Goal: Task Accomplishment & Management: Manage account settings

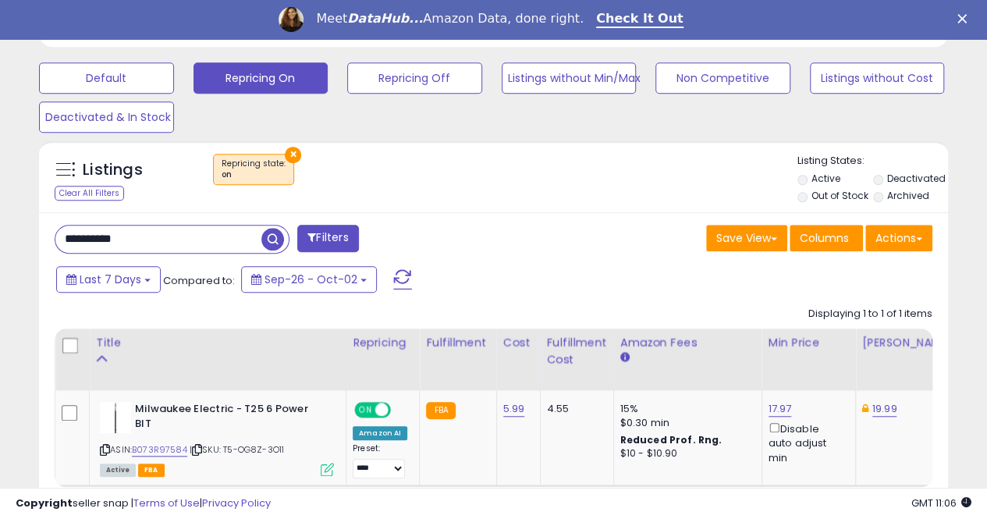
scroll to position [320, 526]
drag, startPoint x: 158, startPoint y: 232, endPoint x: 44, endPoint y: 235, distance: 113.1
click at [44, 235] on div "**********" at bounding box center [268, 240] width 451 height 31
paste input "text"
type input "**********"
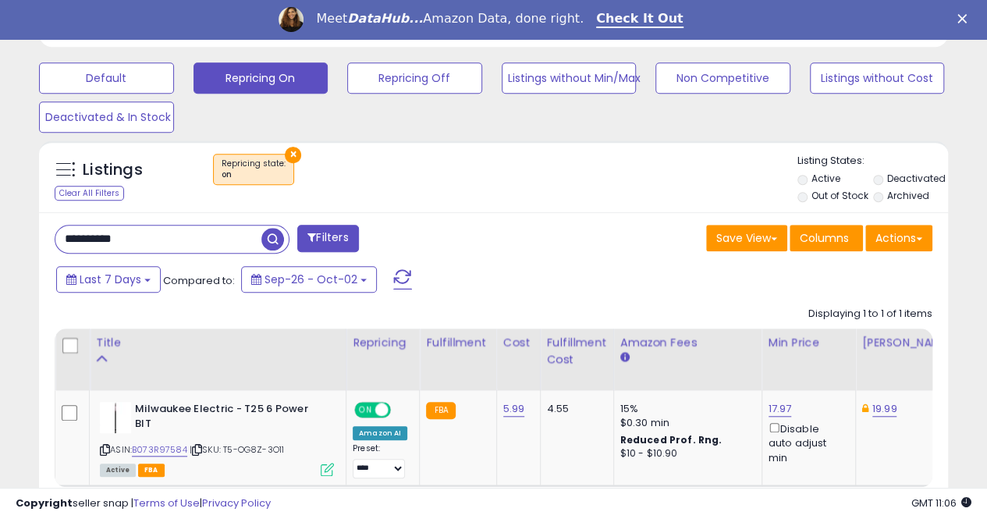
click at [276, 238] on span "button" at bounding box center [272, 239] width 23 height 23
click at [789, 410] on div "8.53 Disable auto adjust min" at bounding box center [805, 433] width 75 height 63
click at [768, 408] on link "8.53" at bounding box center [779, 409] width 22 height 16
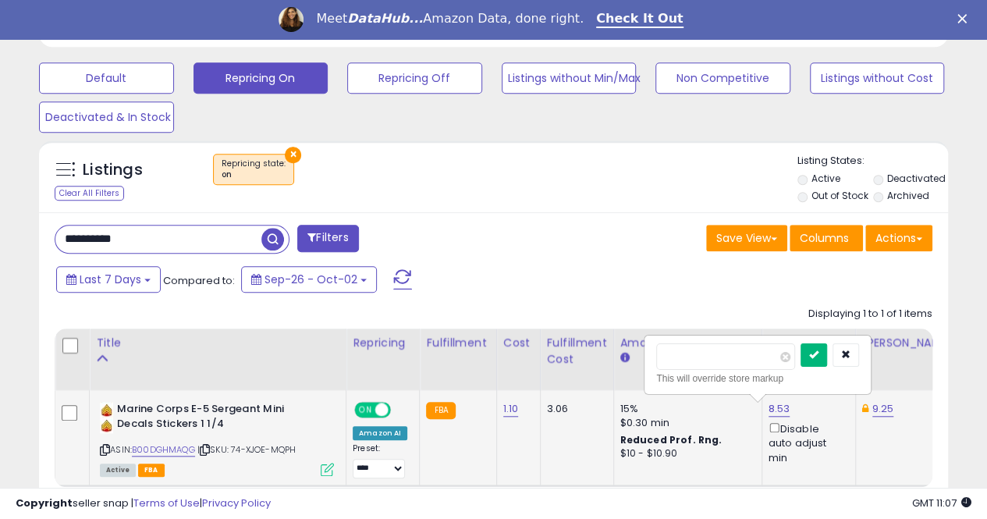
type input "****"
click at [818, 353] on icon "submit" at bounding box center [813, 354] width 9 height 9
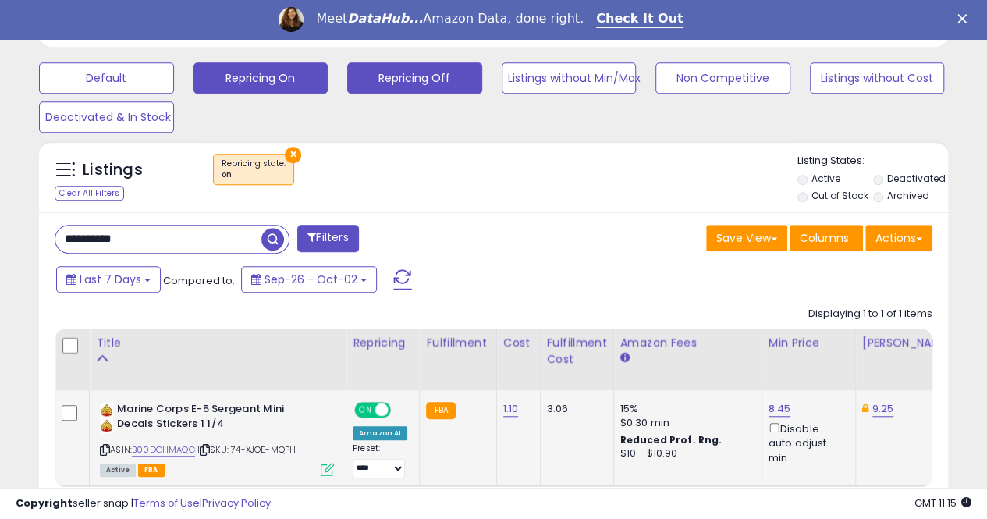
click at [442, 82] on button "Repricing Off" at bounding box center [414, 77] width 135 height 31
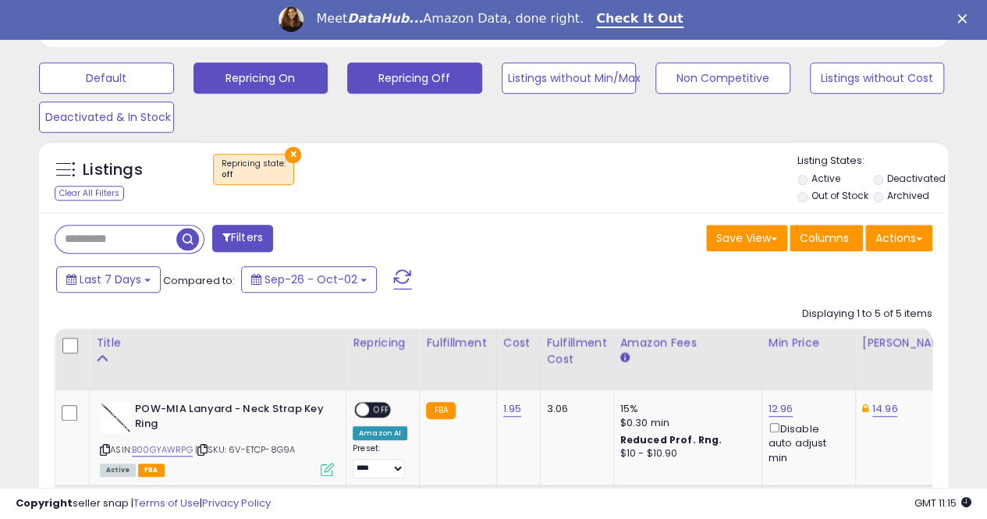
click at [239, 73] on button "Repricing On" at bounding box center [260, 77] width 135 height 31
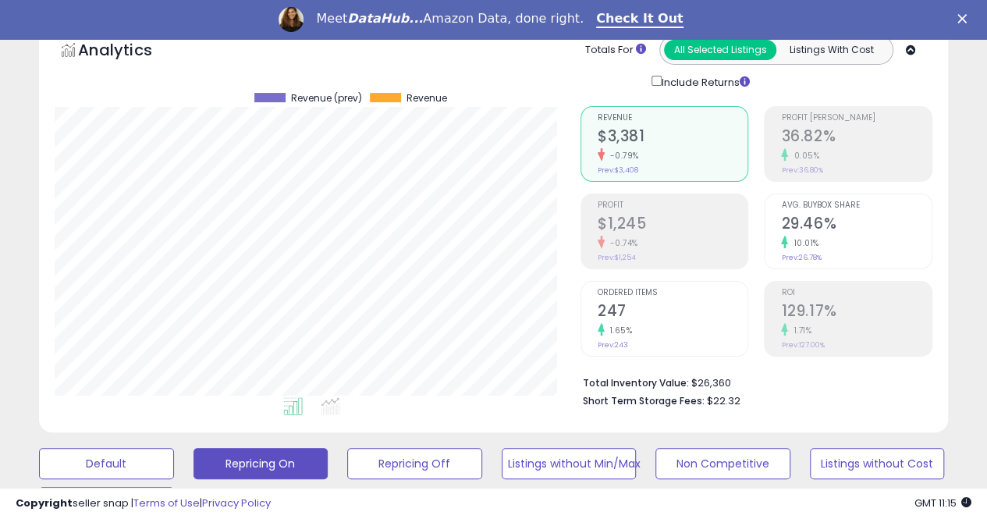
scroll to position [78, 0]
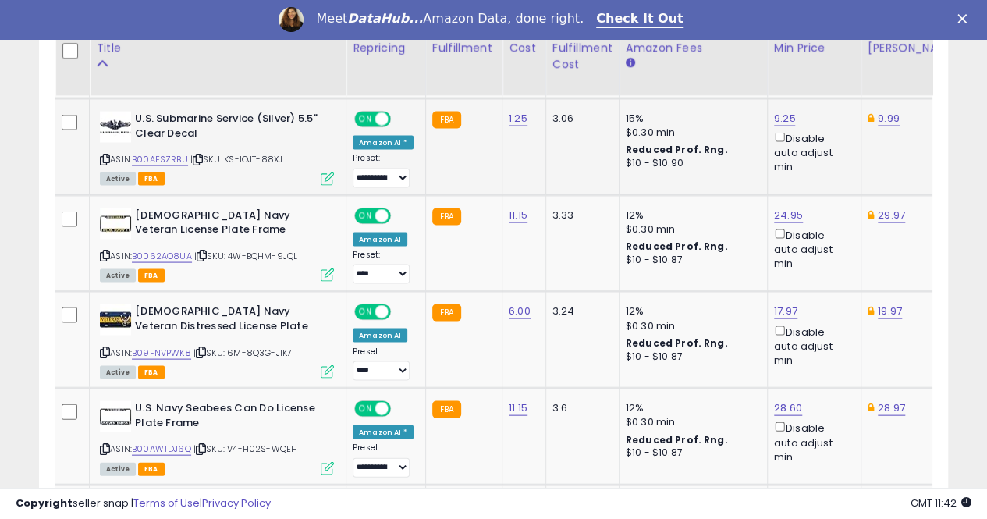
scroll to position [1482, 0]
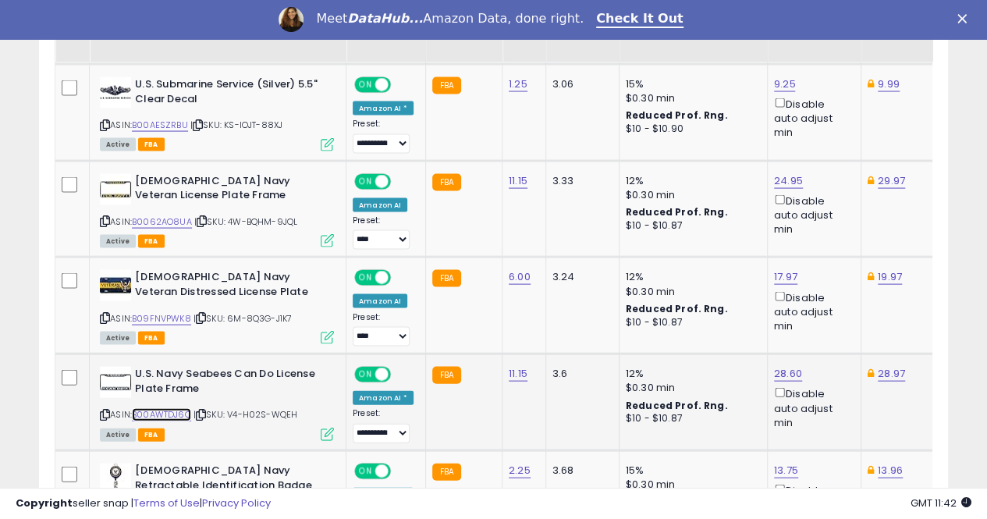
click at [160, 408] on link "B00AWTDJ6Q" at bounding box center [161, 414] width 59 height 13
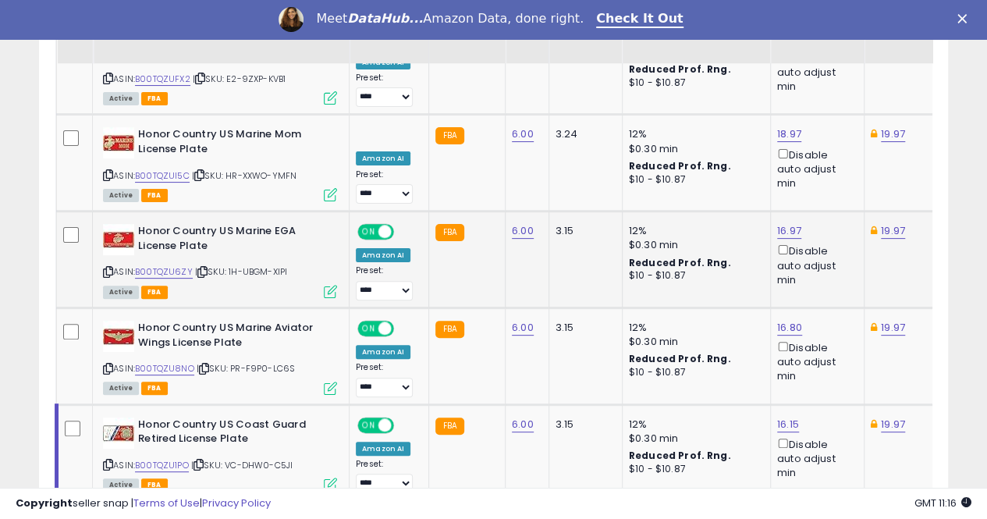
scroll to position [0, 5]
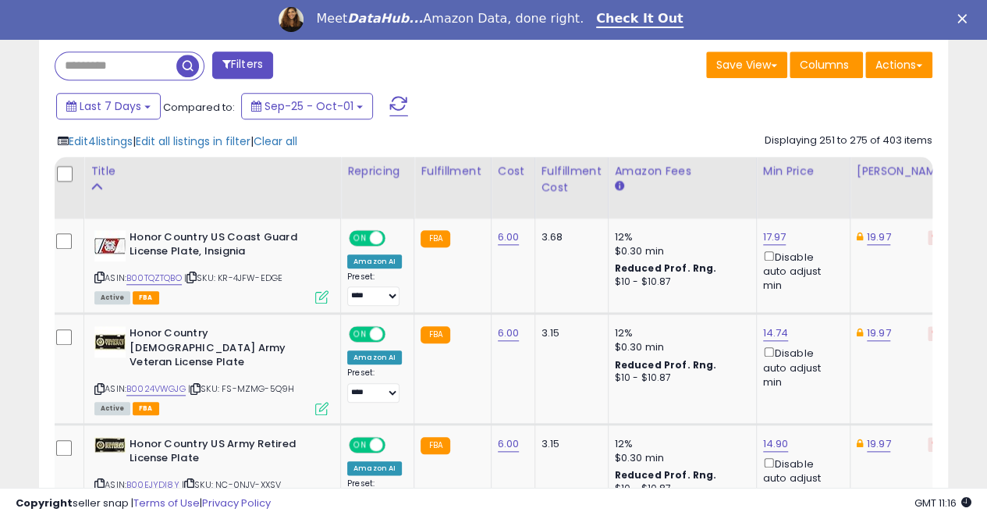
scroll to position [643, 0]
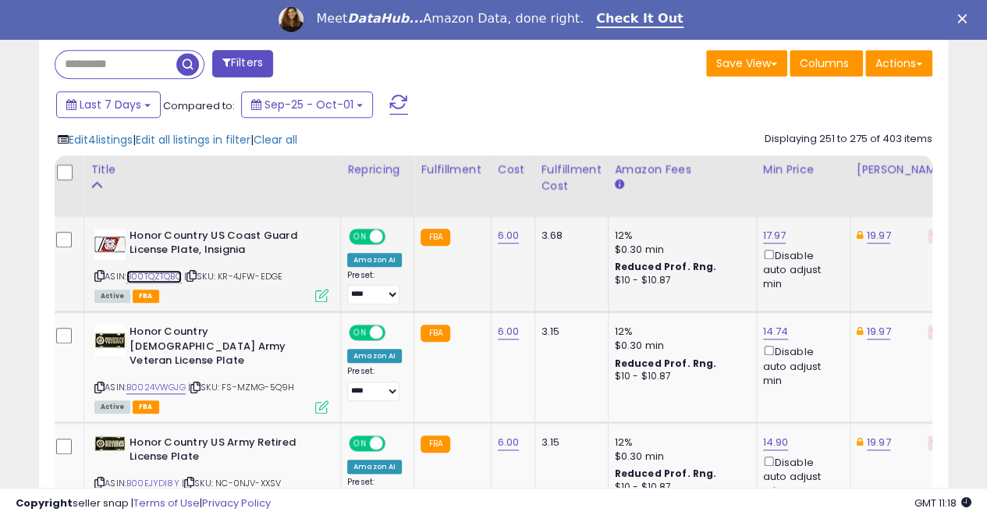
click at [152, 274] on link "B00TQZTQBO" at bounding box center [153, 276] width 55 height 13
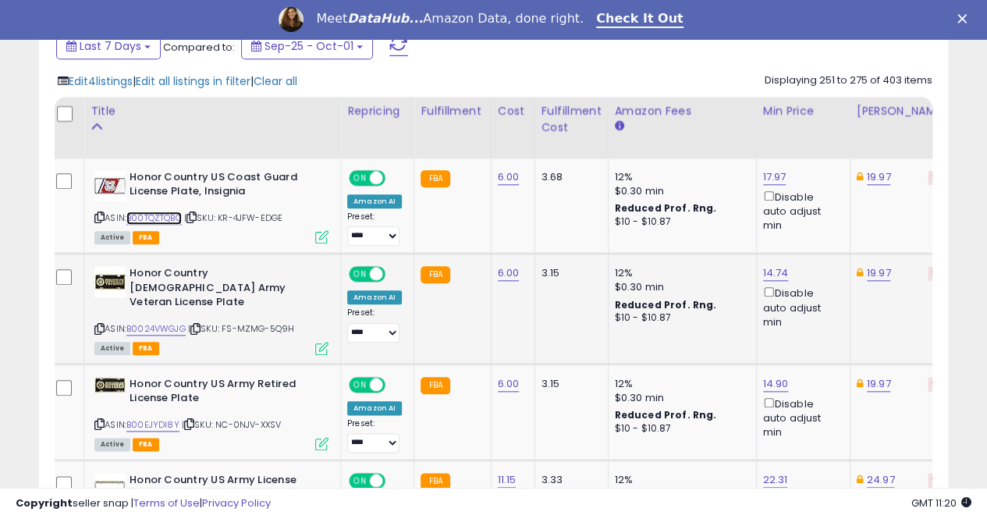
scroll to position [721, 0]
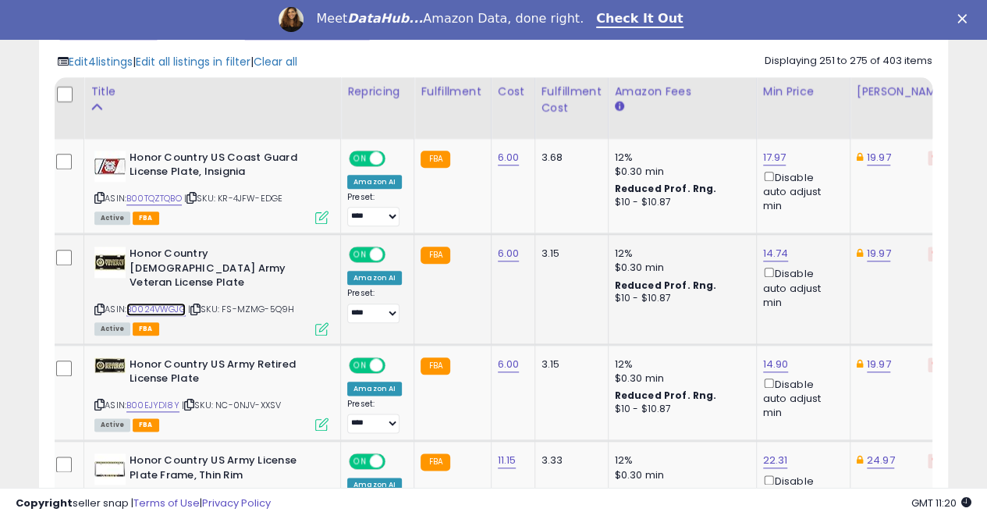
click at [159, 303] on link "B0024VWGJG" at bounding box center [155, 309] width 59 height 13
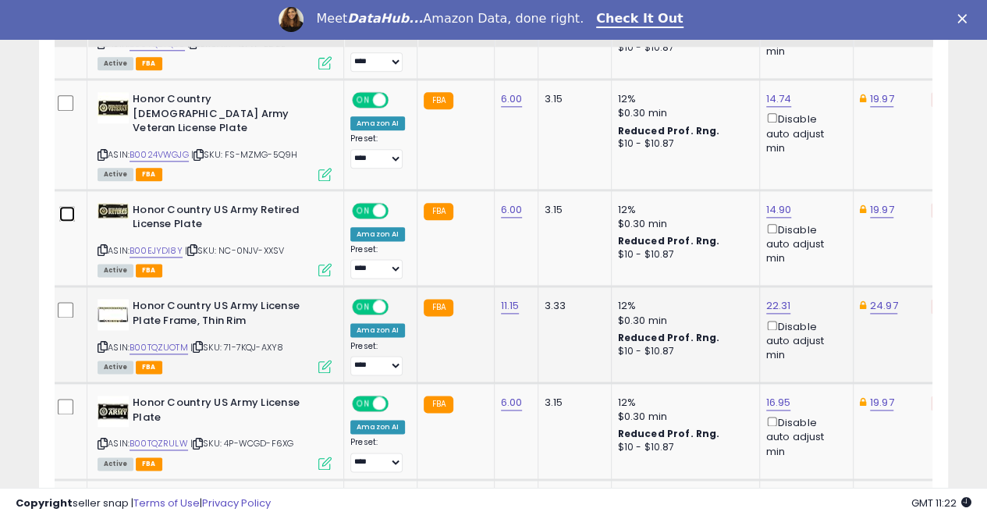
scroll to position [877, 0]
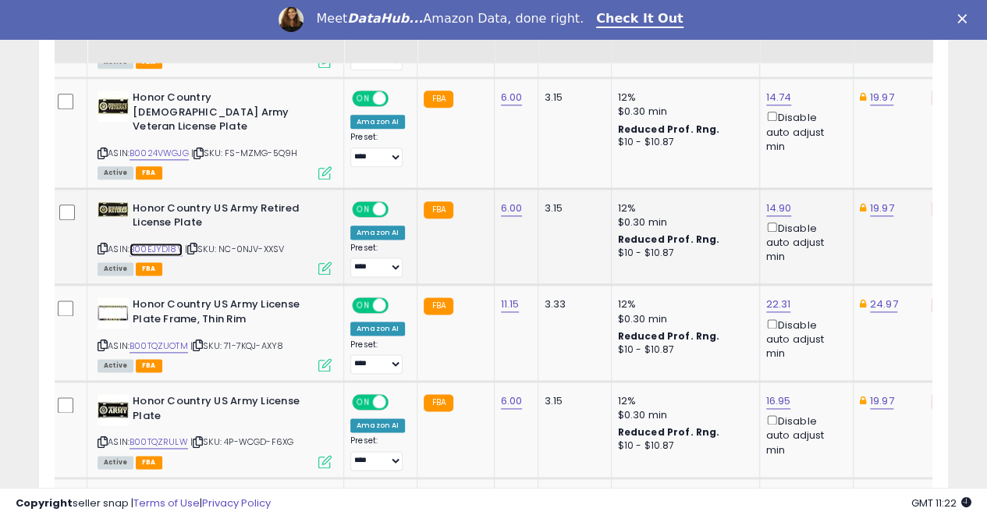
click at [159, 243] on link "B00EJYDI8Y" at bounding box center [156, 249] width 53 height 13
click at [149, 339] on link "B00TQZUOTM" at bounding box center [159, 345] width 59 height 13
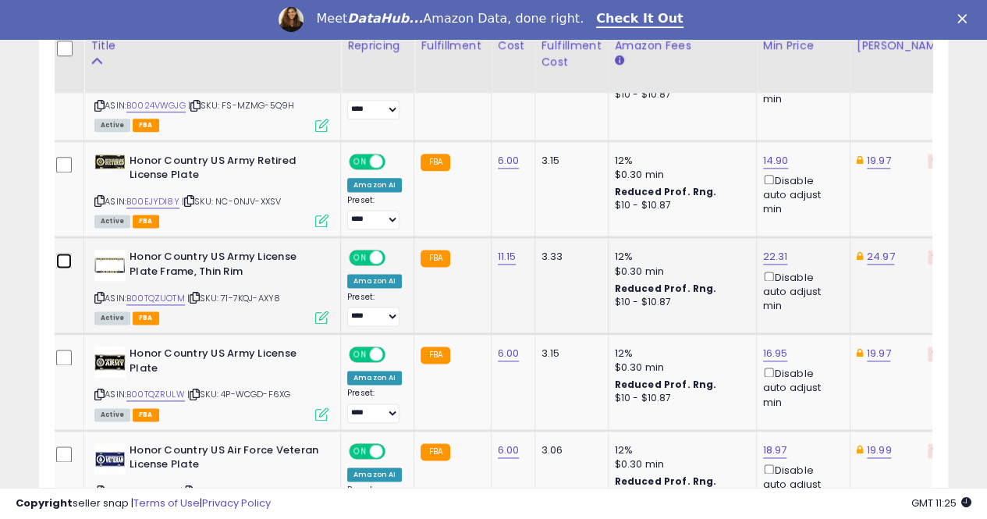
scroll to position [955, 0]
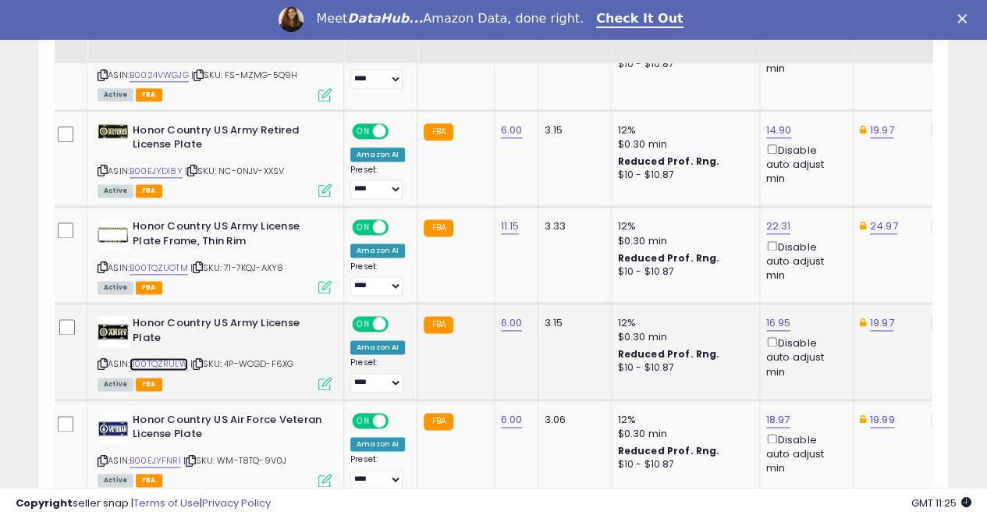
click at [148, 357] on link "B00TQZRULW" at bounding box center [159, 363] width 59 height 13
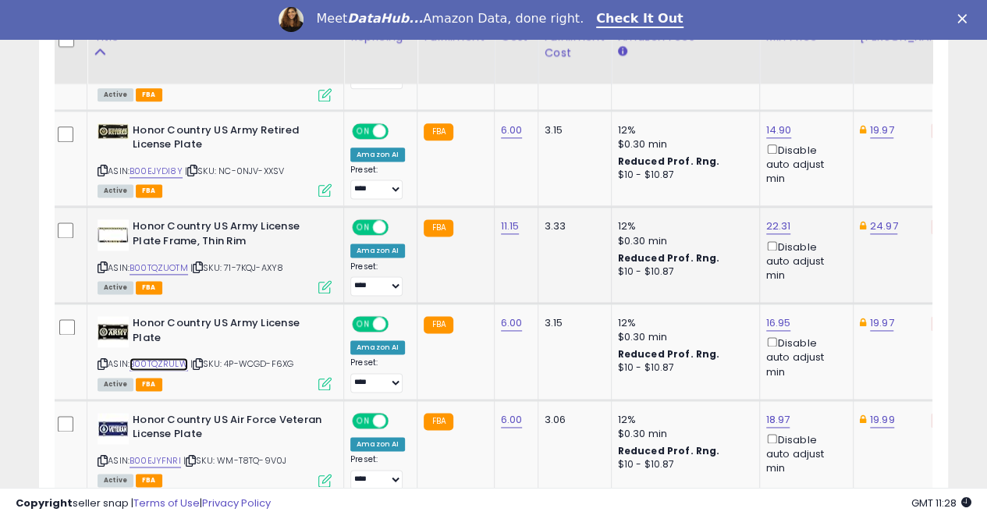
scroll to position [1033, 0]
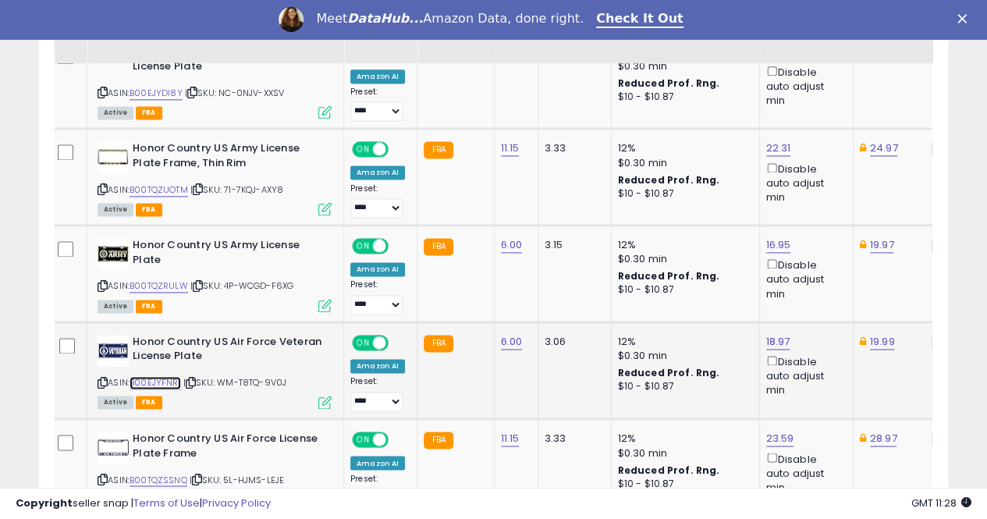
click at [153, 376] on link "B00EJYFNRI" at bounding box center [155, 382] width 51 height 13
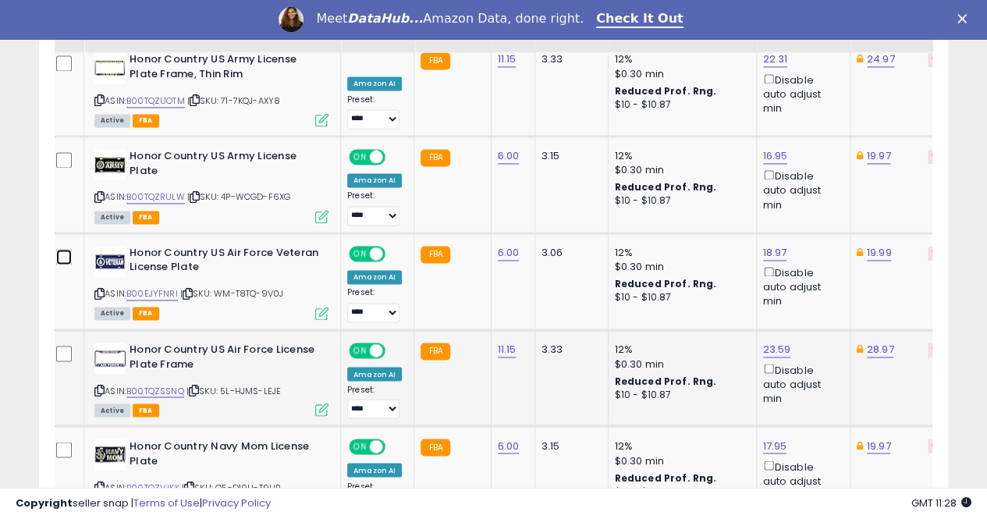
scroll to position [1189, 0]
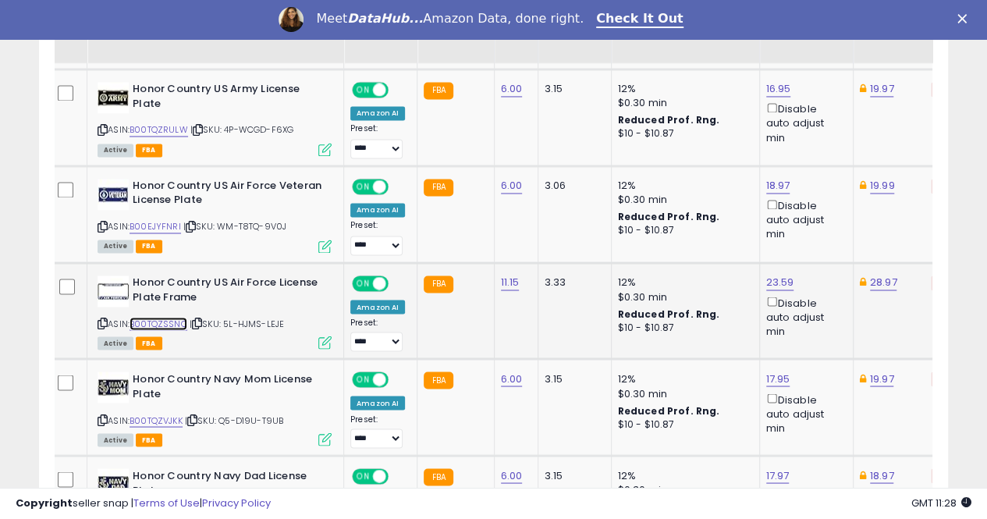
click at [165, 317] on link "B00TQZSSNQ" at bounding box center [159, 323] width 58 height 13
click at [147, 413] on link "B00TQZVJKK" at bounding box center [156, 419] width 53 height 13
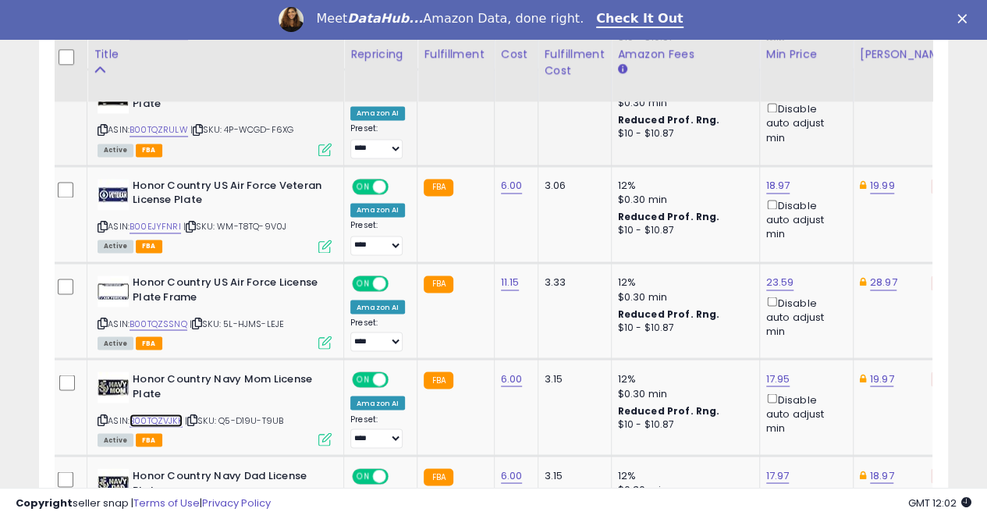
scroll to position [1345, 0]
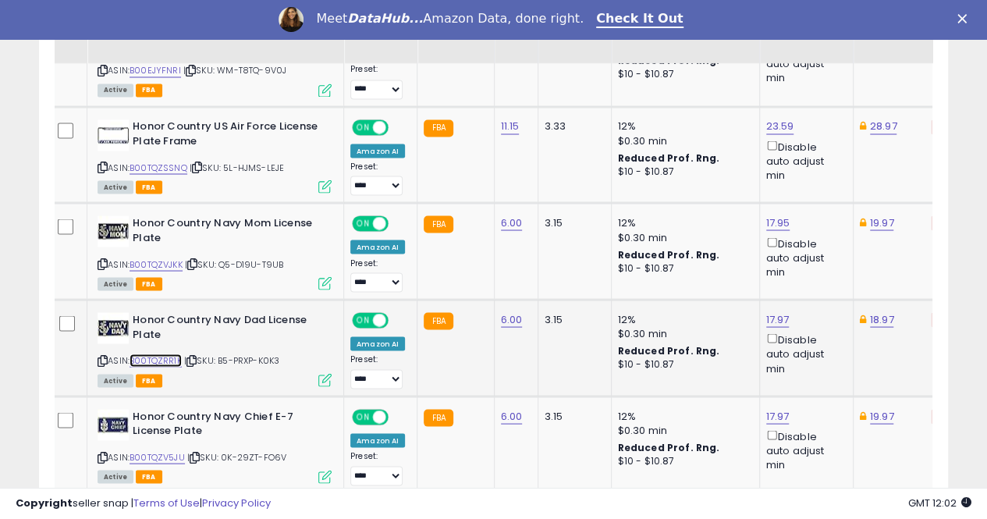
click at [154, 353] on link "B00TQZRR1K" at bounding box center [156, 359] width 52 height 13
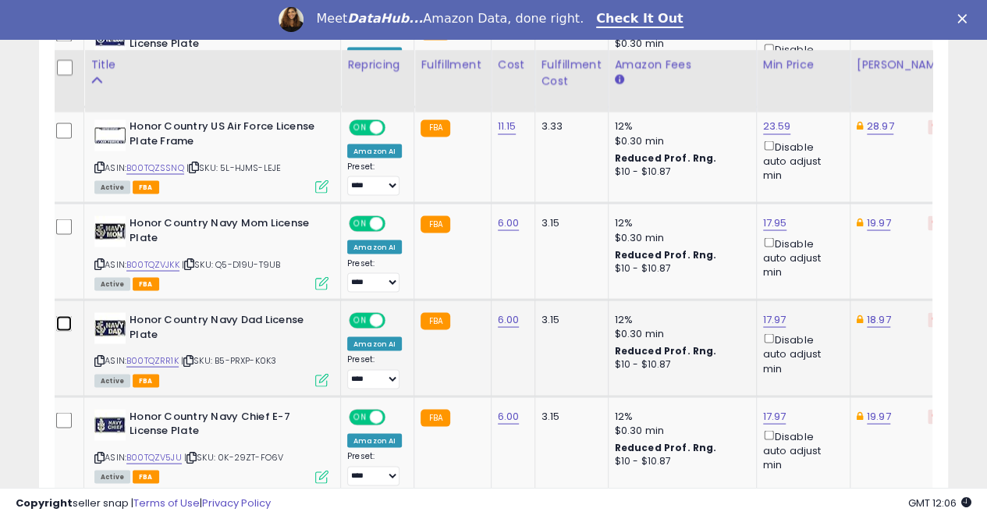
scroll to position [1423, 0]
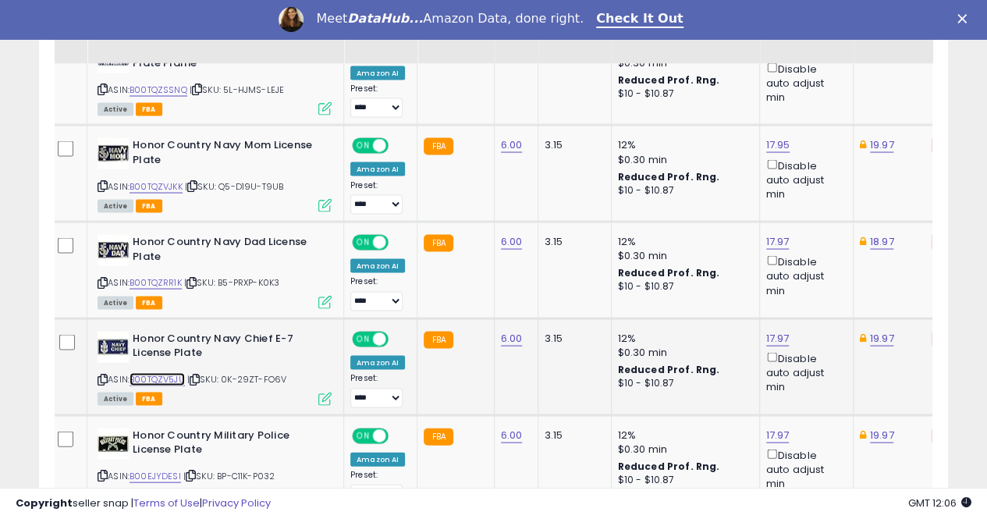
click at [161, 372] on link "B00TQZV5JU" at bounding box center [157, 378] width 55 height 13
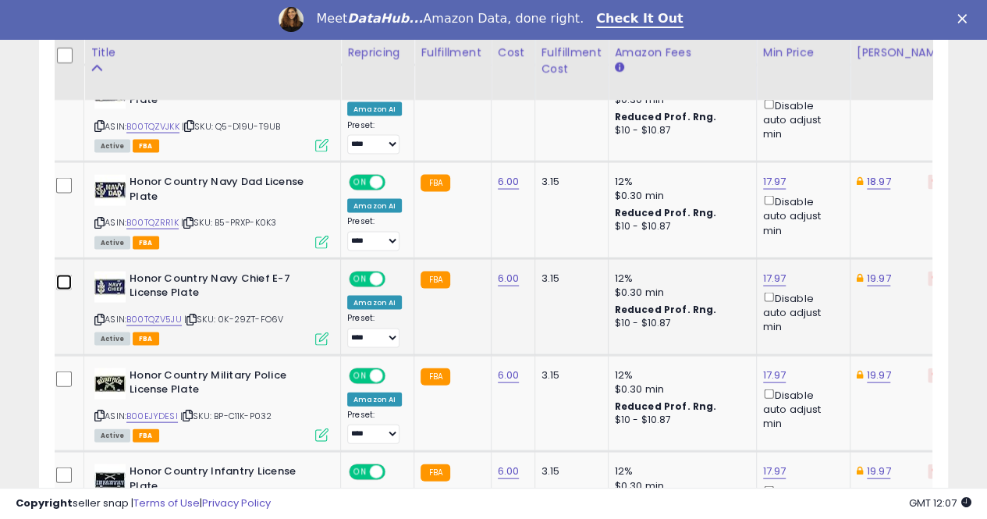
scroll to position [1579, 0]
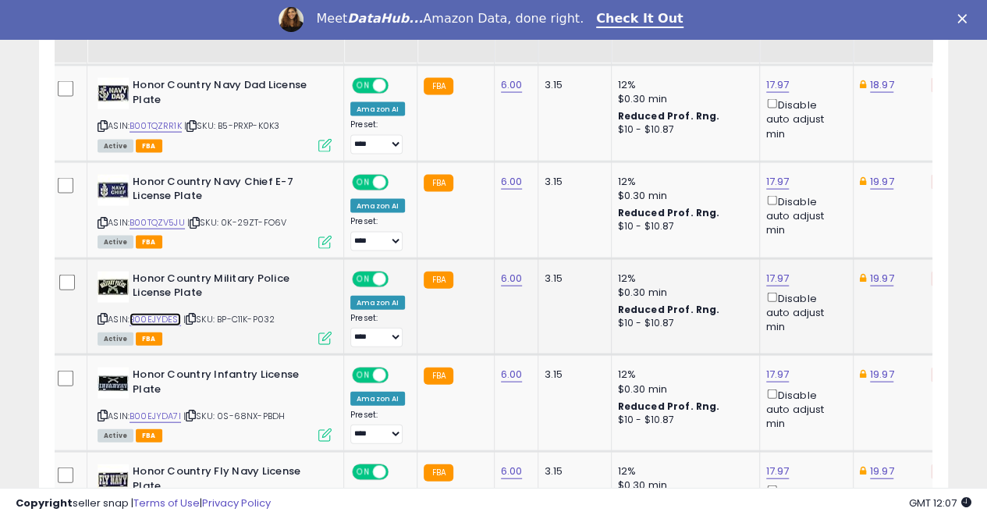
click at [161, 313] on link "B00EJYDESI" at bounding box center [155, 319] width 51 height 13
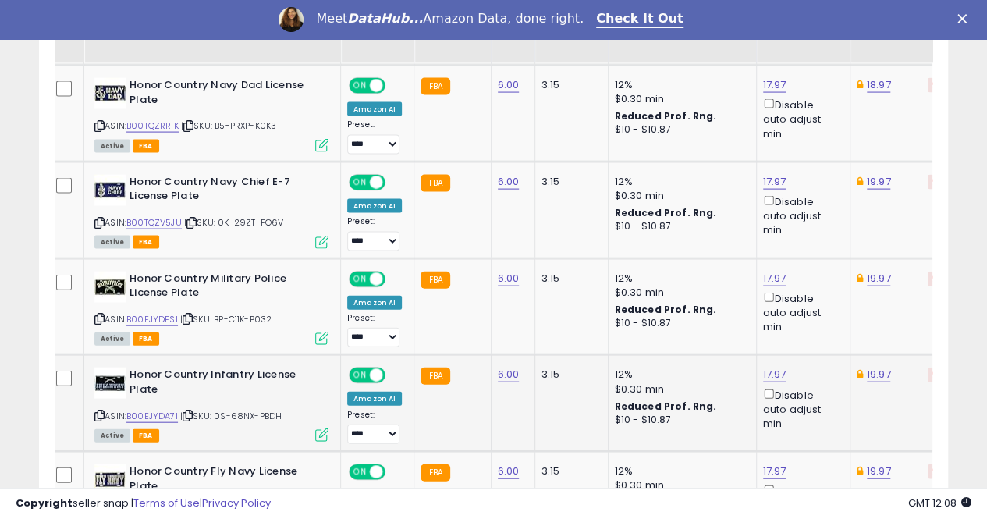
click at [56, 355] on td at bounding box center [67, 403] width 34 height 97
click at [71, 361] on td at bounding box center [67, 403] width 34 height 97
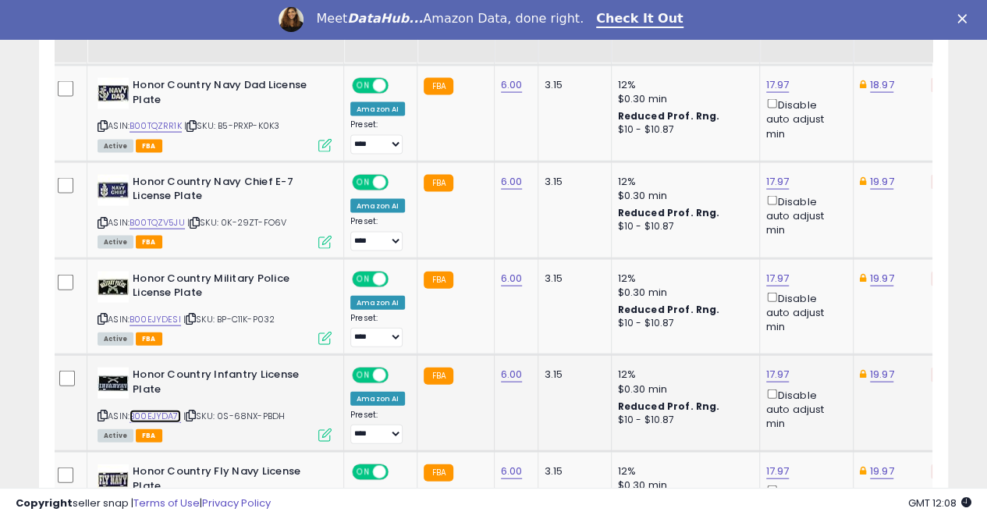
click at [171, 410] on link "B00EJYDA7I" at bounding box center [155, 416] width 51 height 13
click at [769, 367] on link "17.97" at bounding box center [777, 375] width 23 height 16
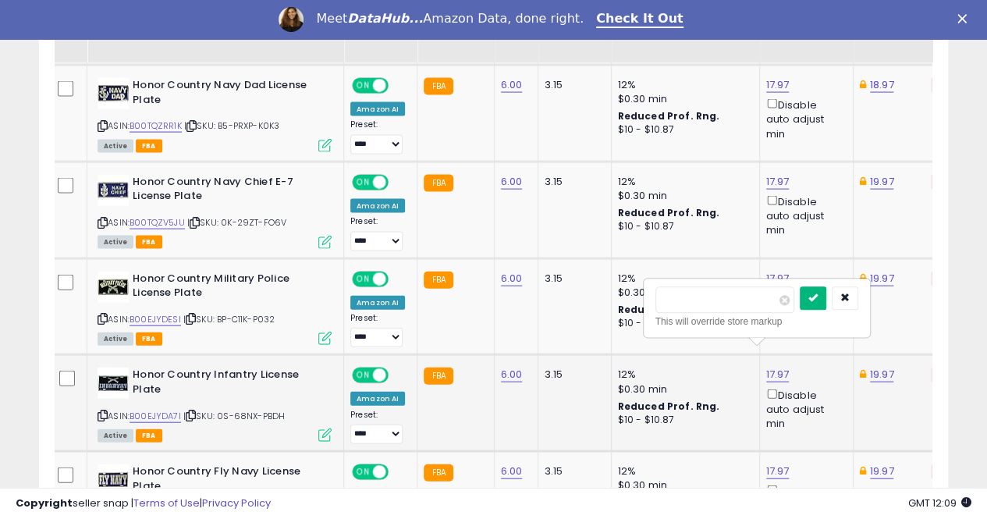
type input "*****"
click at [826, 299] on button "submit" at bounding box center [813, 298] width 27 height 23
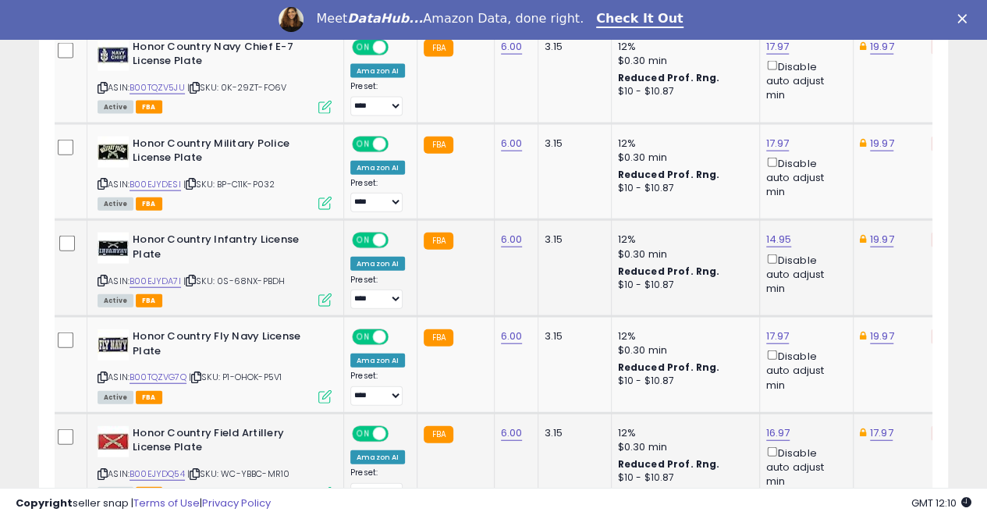
scroll to position [1735, 0]
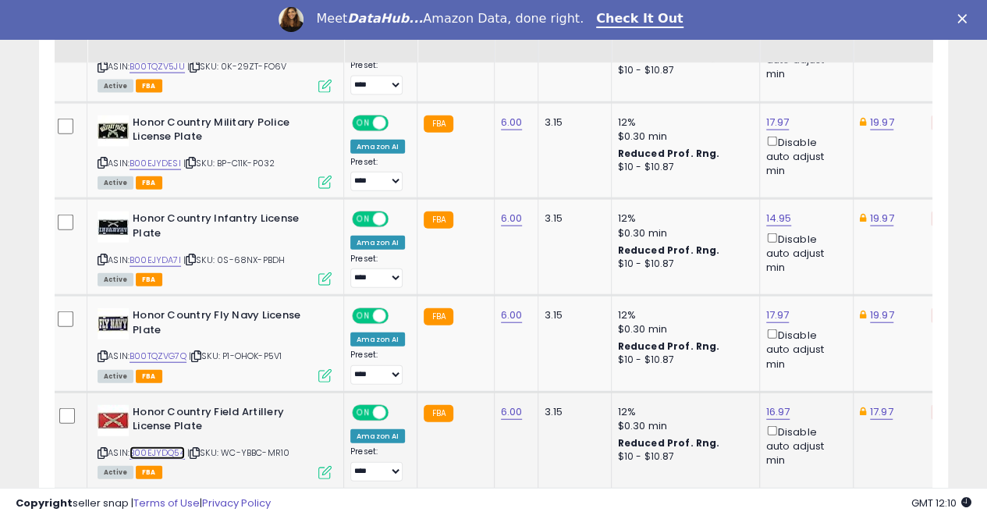
click at [156, 446] on link "B00EJYDQ54" at bounding box center [157, 452] width 55 height 13
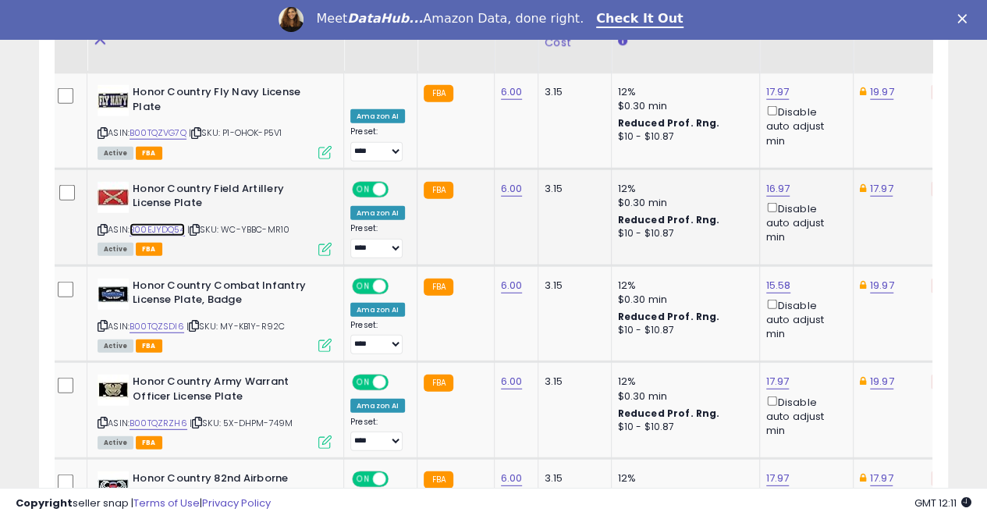
scroll to position [1969, 0]
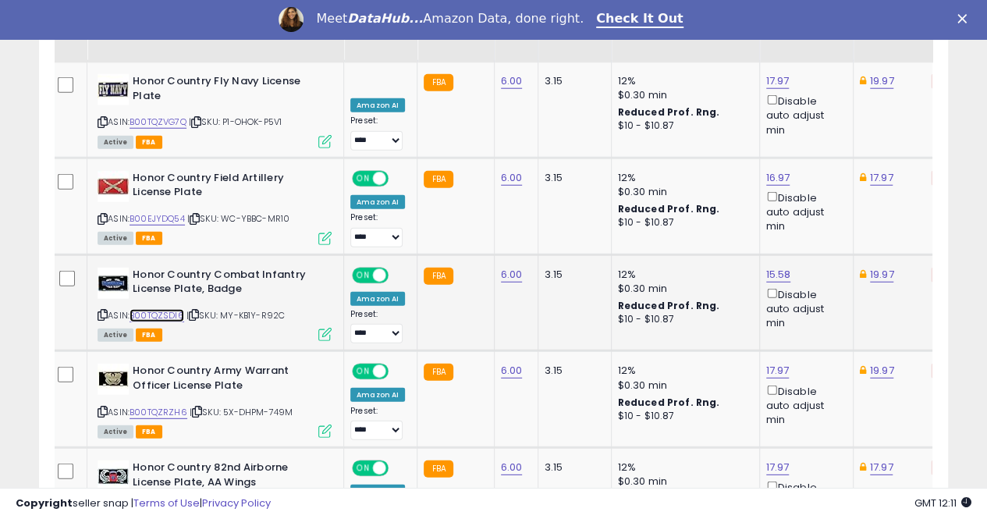
click at [162, 309] on link "B00TQZSDI6" at bounding box center [157, 315] width 55 height 13
click at [158, 406] on link "B00TQZRZH6" at bounding box center [159, 412] width 58 height 13
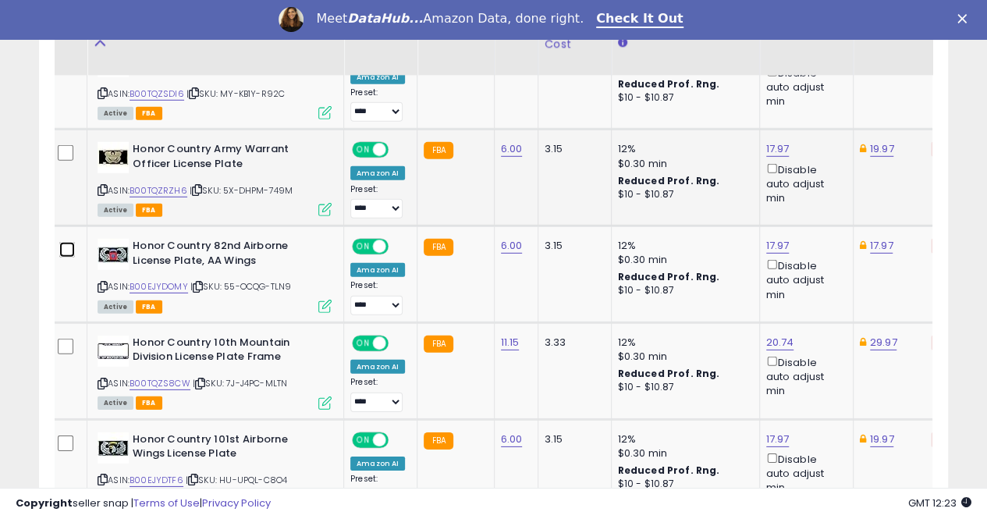
scroll to position [2203, 0]
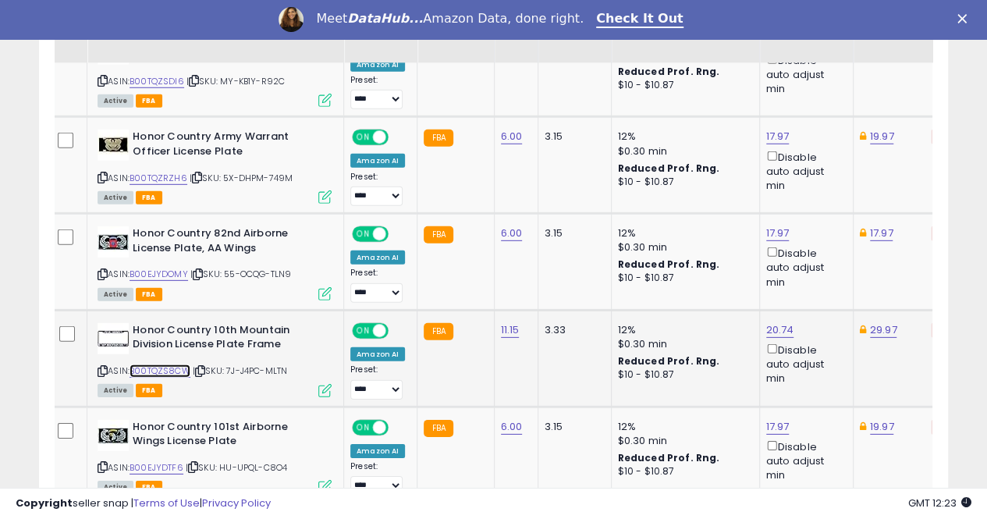
click at [156, 364] on link "B00TQZS8CW" at bounding box center [160, 370] width 61 height 13
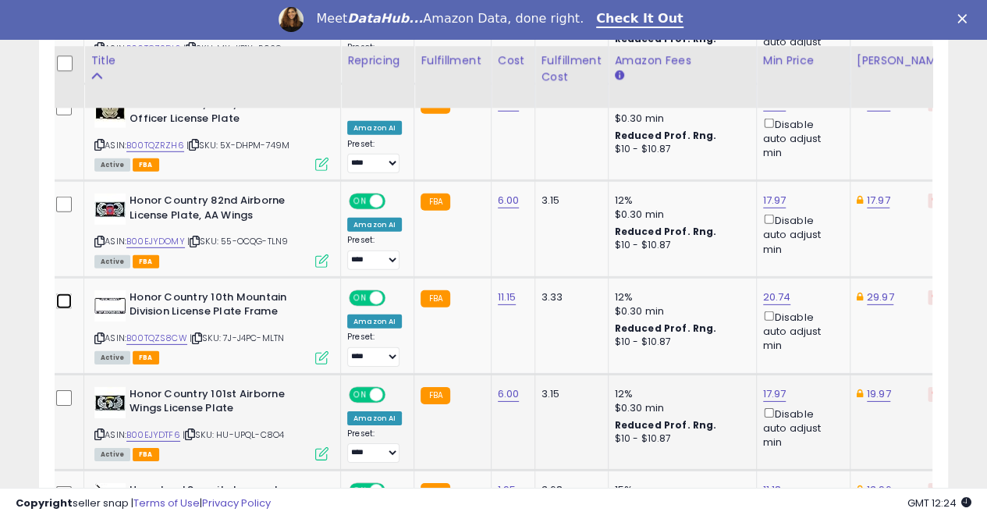
scroll to position [2281, 0]
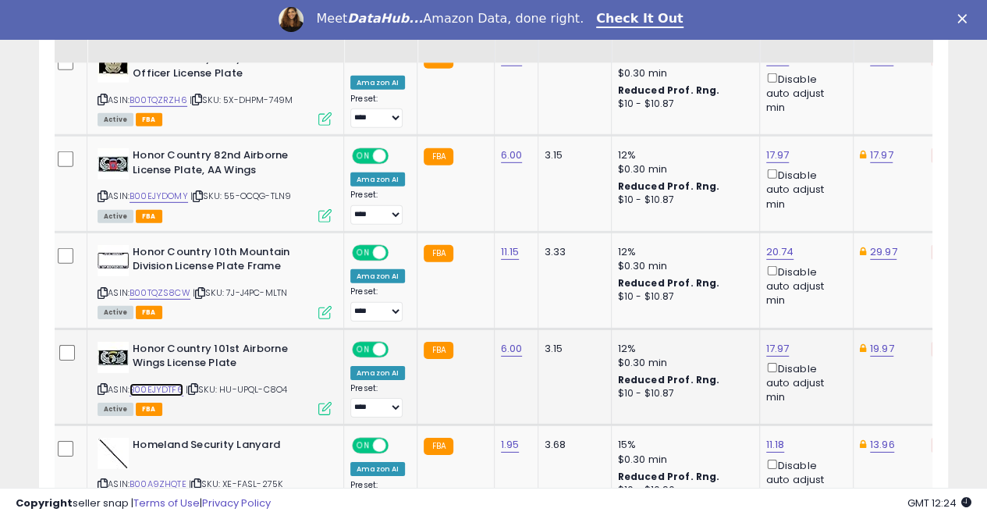
click at [158, 383] on link "B00EJYDTF6" at bounding box center [157, 389] width 54 height 13
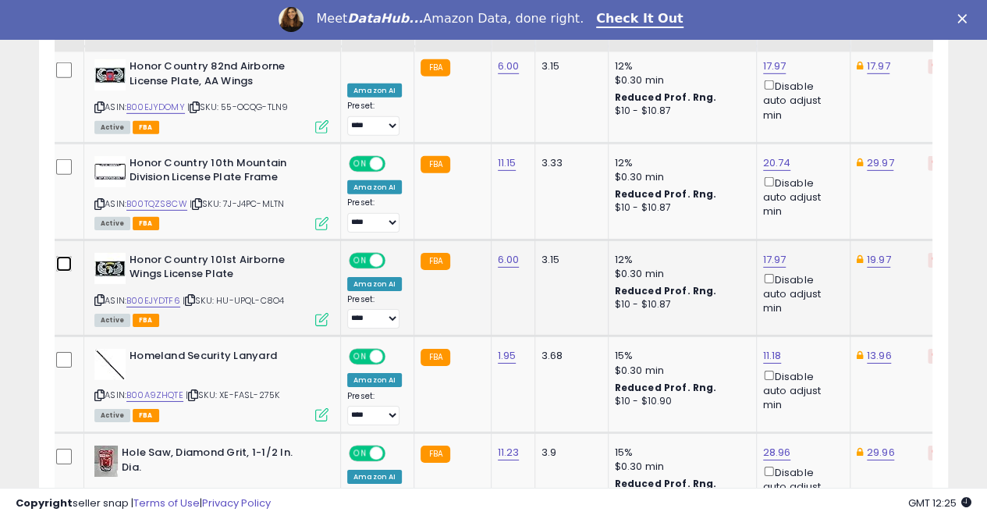
scroll to position [2437, 0]
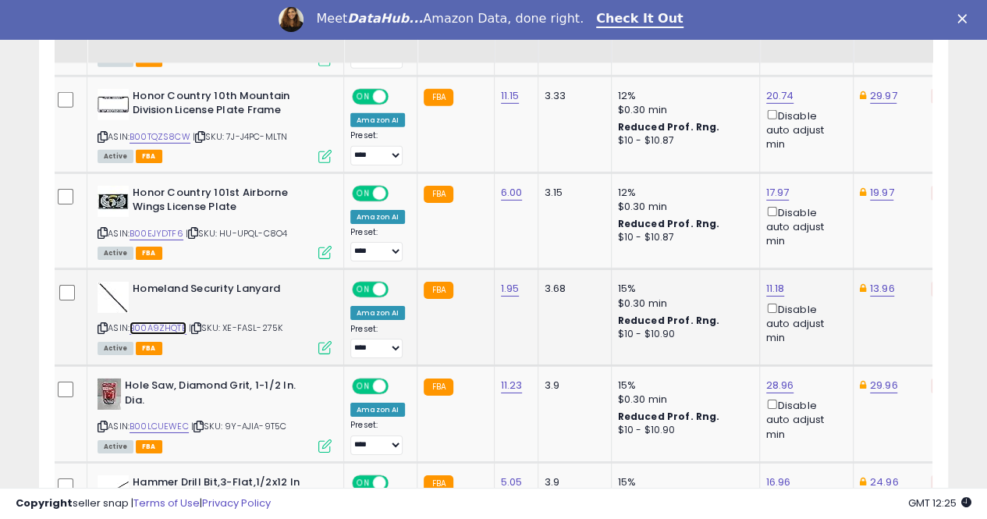
click at [158, 321] on link "B00A9ZHQTE" at bounding box center [158, 327] width 57 height 13
click at [767, 281] on link "11.18" at bounding box center [775, 289] width 19 height 16
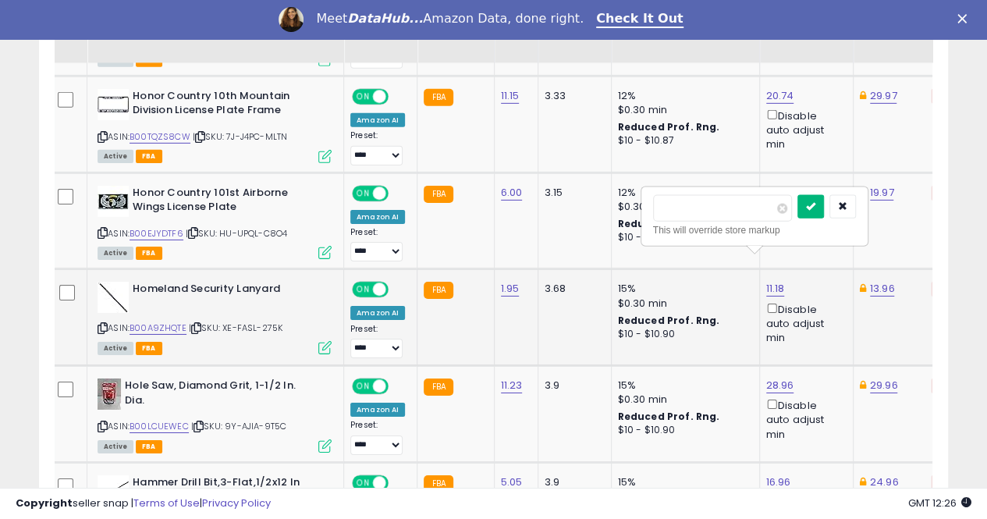
type input "*****"
click at [815, 208] on icon "submit" at bounding box center [810, 205] width 9 height 9
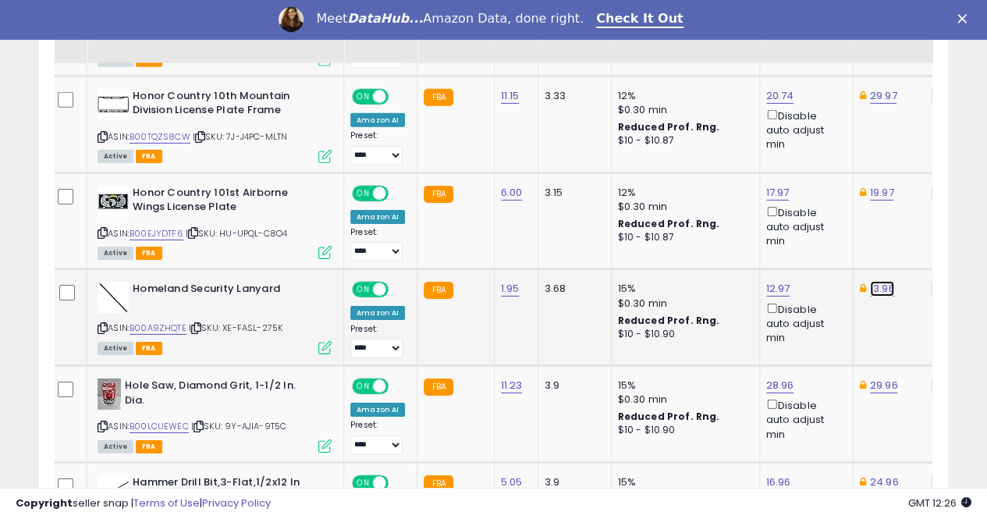
click at [874, 281] on link "13.96" at bounding box center [882, 289] width 25 height 16
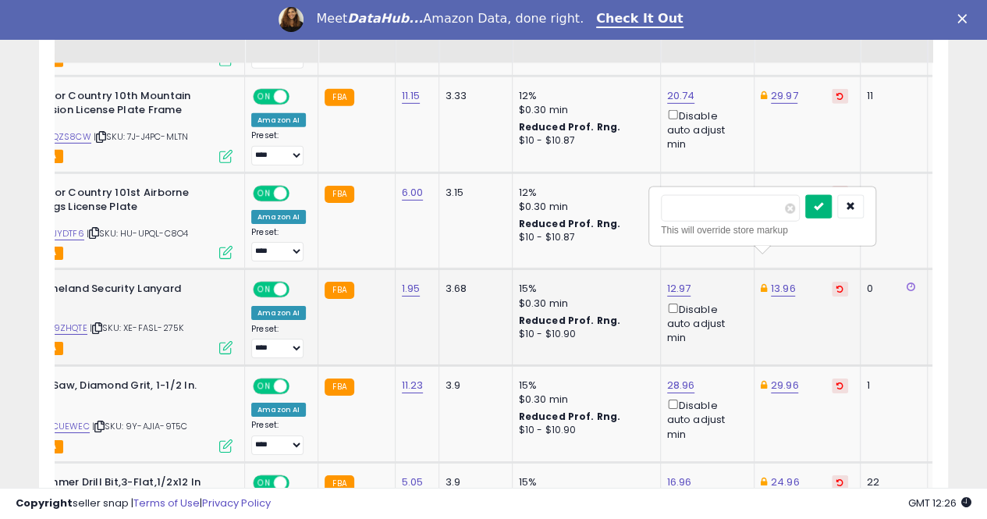
type input "*****"
click at [823, 205] on icon "submit" at bounding box center [818, 205] width 9 height 9
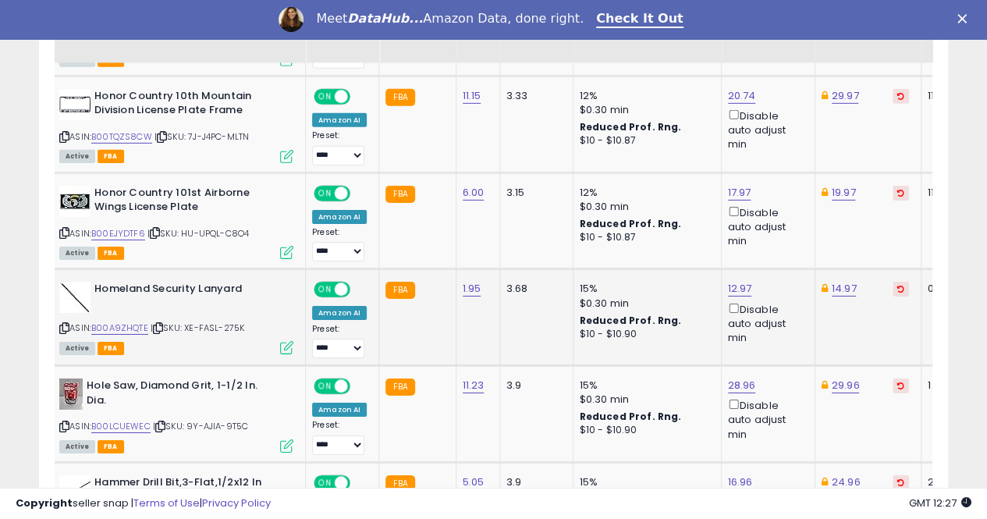
scroll to position [0, 0]
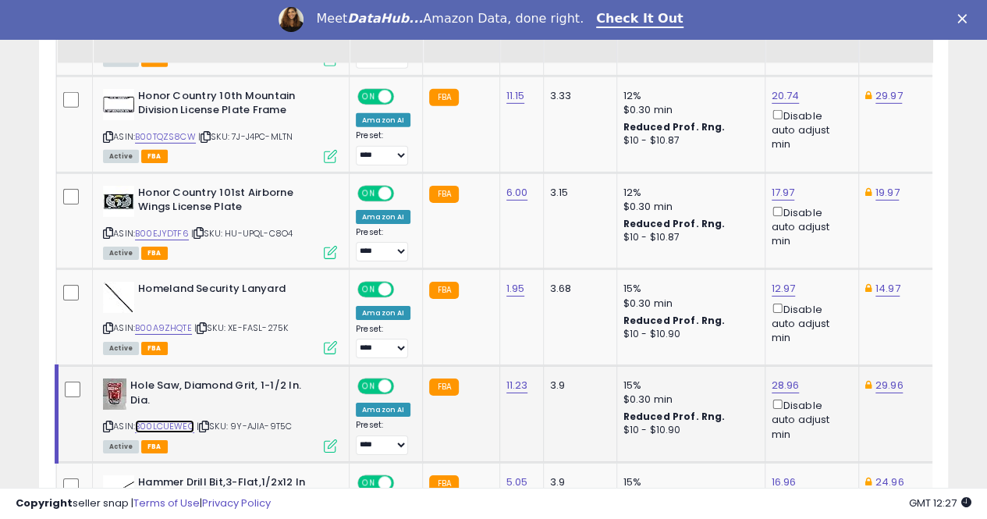
click at [171, 420] on link "B00LCUEWEC" at bounding box center [164, 426] width 59 height 13
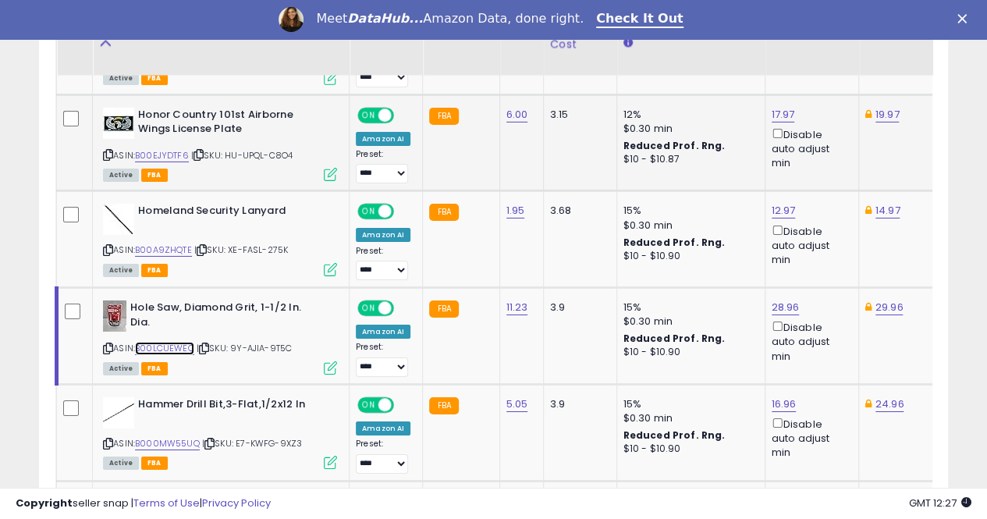
scroll to position [2593, 0]
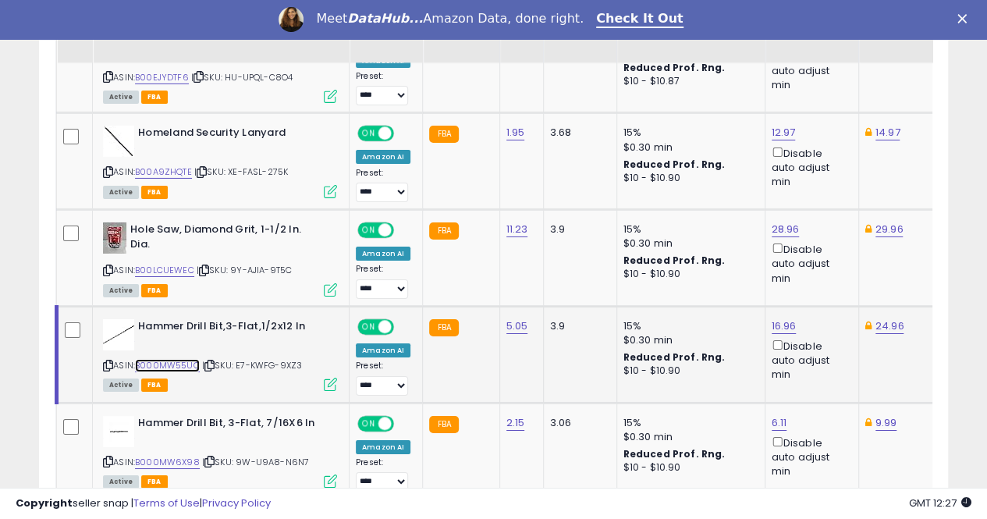
click at [167, 359] on link "B000MW55UQ" at bounding box center [167, 365] width 65 height 13
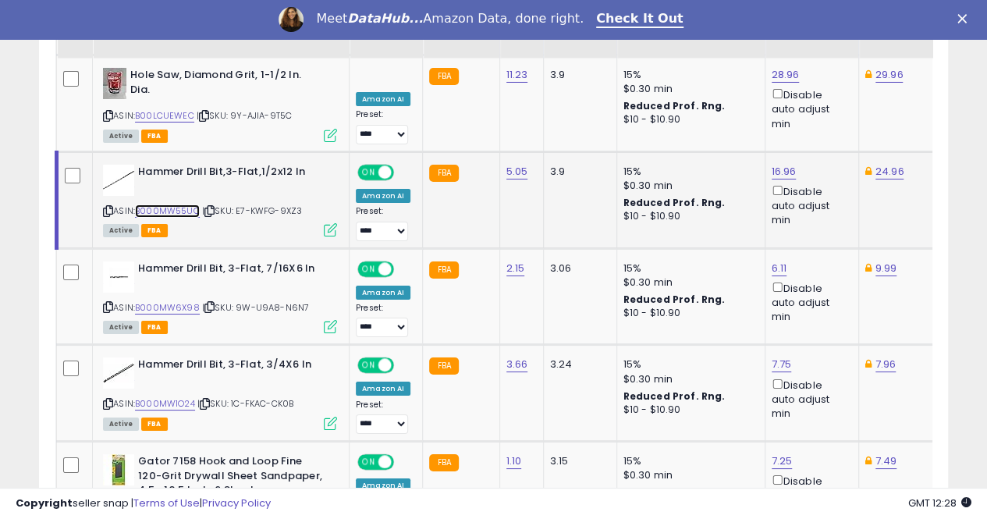
scroll to position [2749, 0]
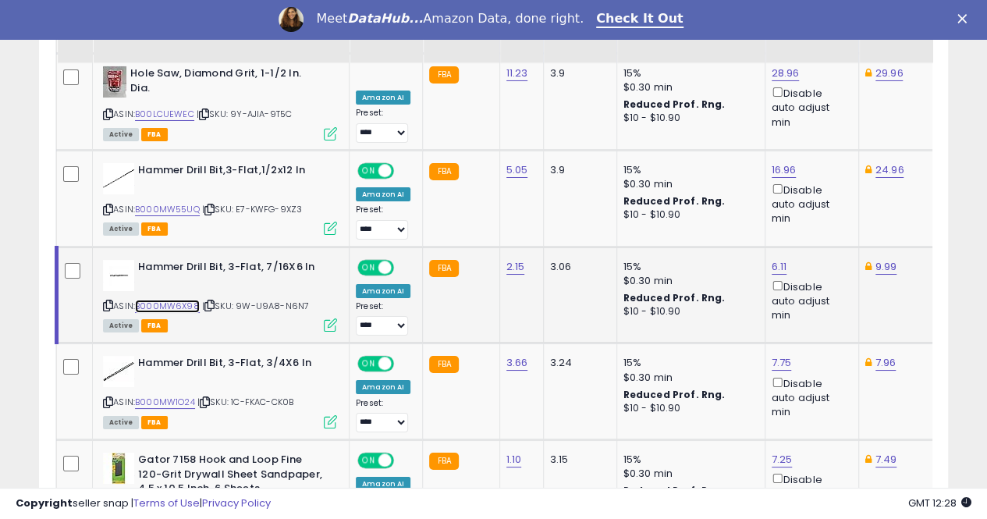
click at [163, 300] on link "B000MW6X98" at bounding box center [167, 306] width 65 height 13
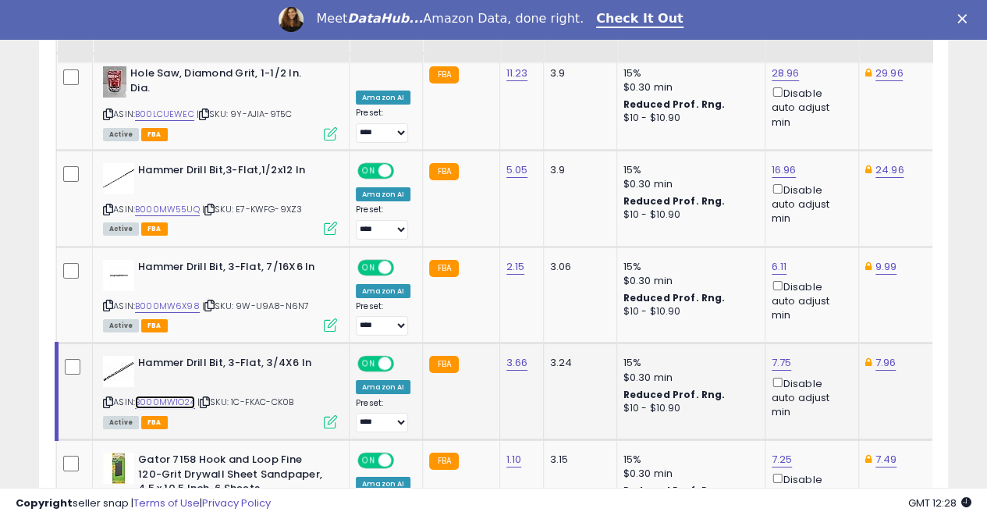
click at [189, 396] on link "B000MW1O24" at bounding box center [165, 402] width 60 height 13
click at [77, 343] on td at bounding box center [75, 391] width 36 height 97
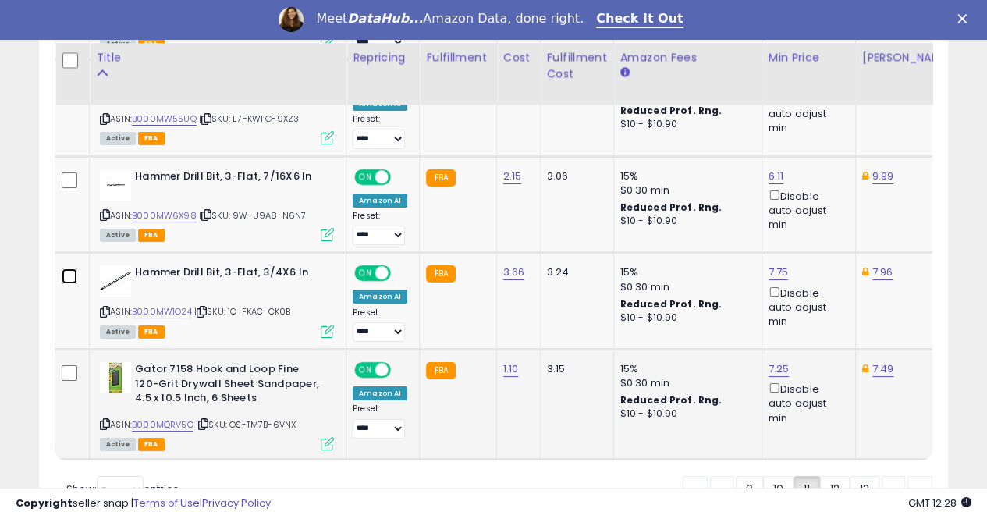
scroll to position [2894, 0]
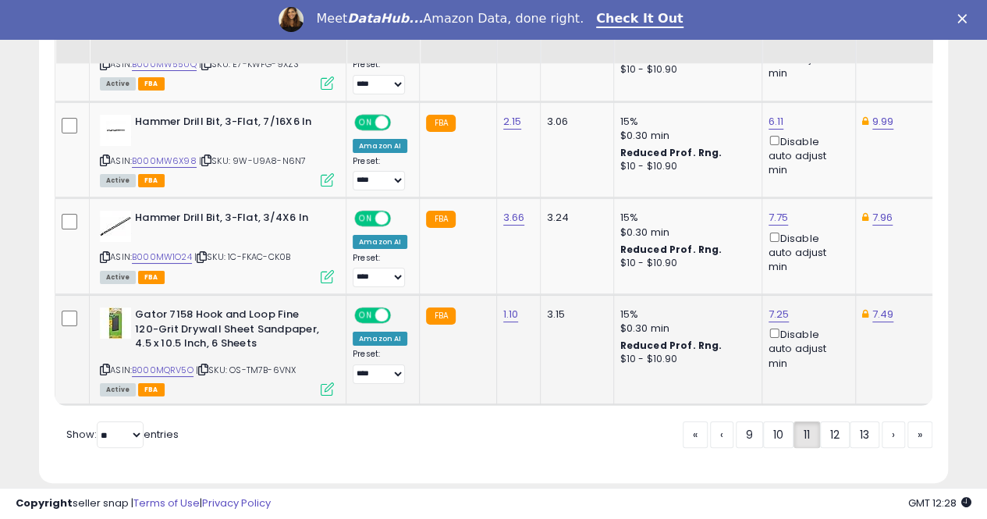
click at [69, 295] on td at bounding box center [72, 350] width 34 height 110
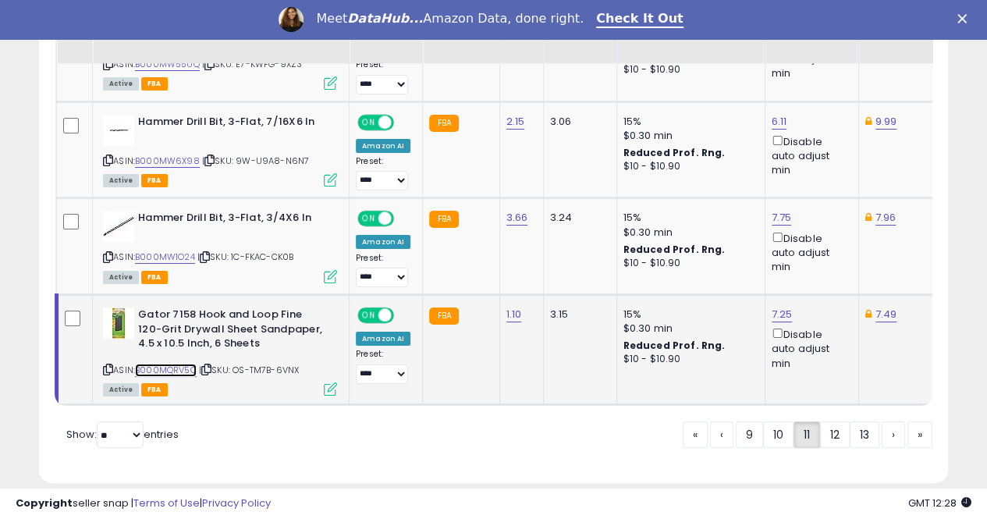
click at [153, 364] on link "B000MQRV5O" at bounding box center [166, 370] width 62 height 13
